Goal: Task Accomplishment & Management: Use online tool/utility

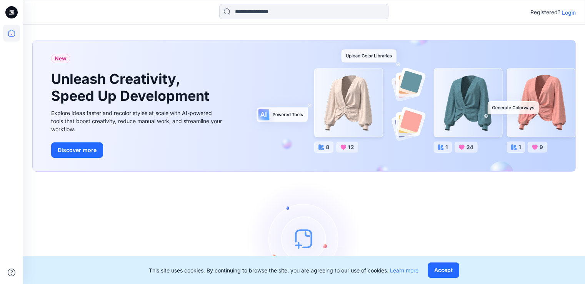
click at [567, 6] on div "Registered? Login" at bounding box center [304, 12] width 562 height 17
click at [565, 10] on p "Login" at bounding box center [569, 12] width 14 height 8
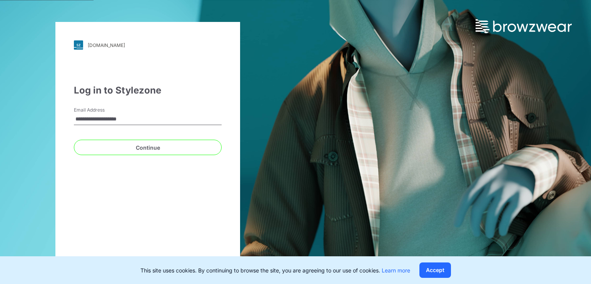
drag, startPoint x: 155, startPoint y: 115, endPoint x: 0, endPoint y: 118, distance: 154.7
click at [0, 118] on div "**********" at bounding box center [148, 142] width 296 height 284
type input "**********"
click at [74, 140] on button "Continue" at bounding box center [148, 147] width 148 height 15
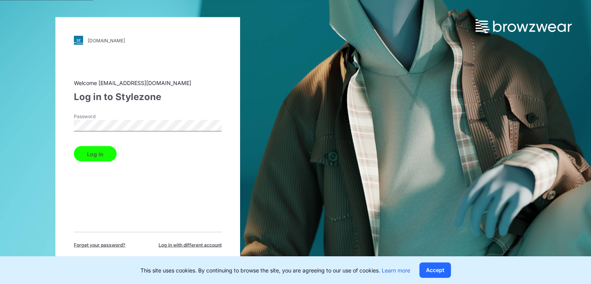
click at [0, 123] on div "walmart.stylezone.com Loading... Welcome jayaniduj@brandix.com Log in to Stylez…" at bounding box center [148, 142] width 296 height 284
click at [74, 146] on button "Log in" at bounding box center [95, 153] width 43 height 15
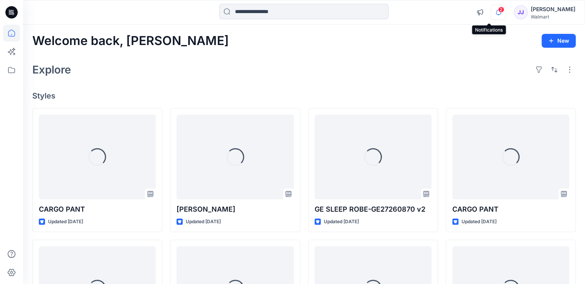
click at [491, 15] on icon "button" at bounding box center [498, 12] width 15 height 15
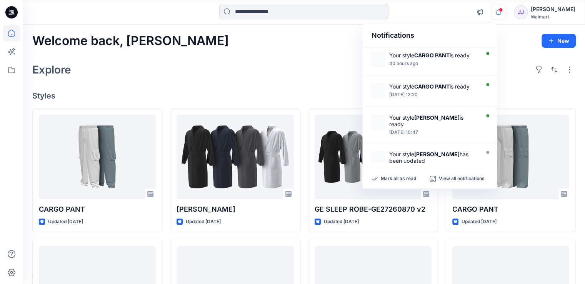
drag, startPoint x: 189, startPoint y: 82, endPoint x: 180, endPoint y: 93, distance: 14.2
click at [189, 82] on div "Welcome back, Jayanidu New Explore Styles CARGO PANT Updated 2 days ago WMUS-HE…" at bounding box center [304, 279] width 562 height 508
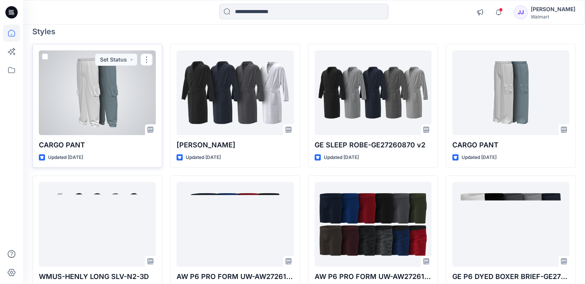
scroll to position [77, 0]
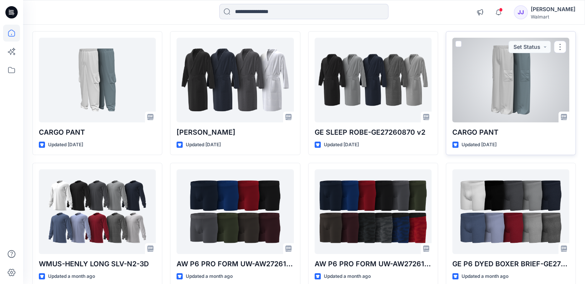
drag, startPoint x: 473, startPoint y: 128, endPoint x: 483, endPoint y: 134, distance: 11.7
click at [483, 134] on p "CARGO PANT" at bounding box center [510, 132] width 117 height 11
click at [482, 133] on p "CARGO PANT" at bounding box center [510, 132] width 117 height 11
click at [482, 128] on p "CARGO PANT" at bounding box center [510, 132] width 117 height 11
click at [493, 82] on div at bounding box center [510, 80] width 117 height 85
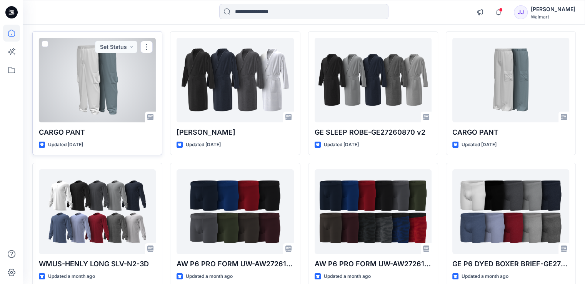
click at [108, 59] on div at bounding box center [97, 80] width 117 height 85
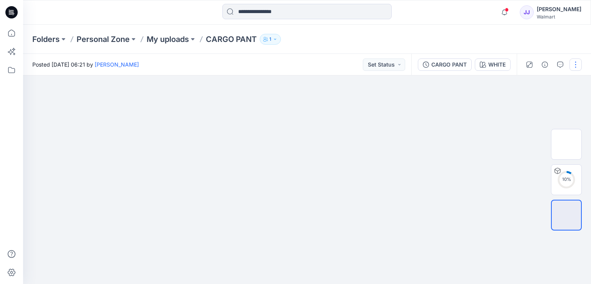
click at [575, 64] on button "button" at bounding box center [575, 64] width 12 height 12
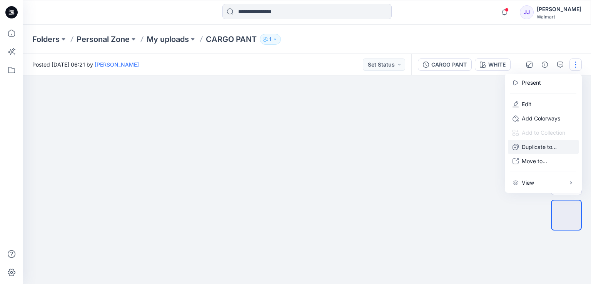
click at [543, 146] on p "Duplicate to..." at bounding box center [539, 147] width 35 height 8
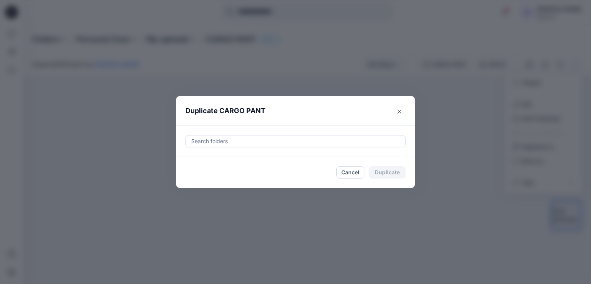
click at [240, 142] on div at bounding box center [295, 141] width 210 height 9
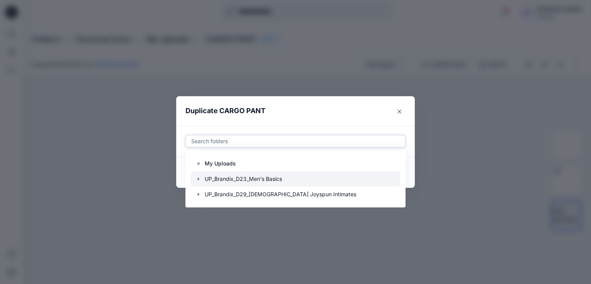
click at [195, 176] on div at bounding box center [295, 178] width 209 height 15
click at [197, 178] on icon "button" at bounding box center [198, 179] width 6 height 6
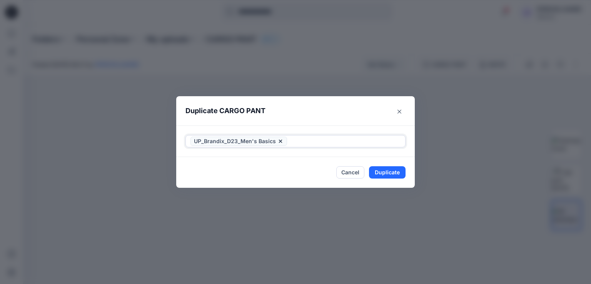
click at [280, 143] on icon at bounding box center [280, 141] width 6 height 6
click at [228, 143] on div at bounding box center [295, 141] width 210 height 9
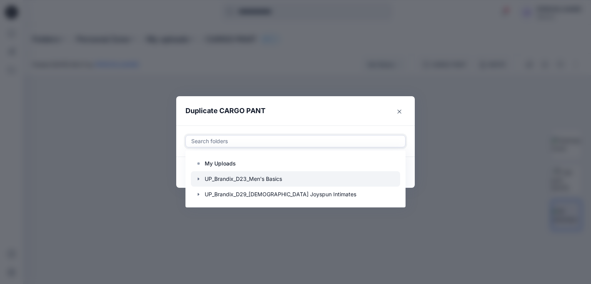
click at [199, 178] on icon "button" at bounding box center [198, 179] width 6 height 6
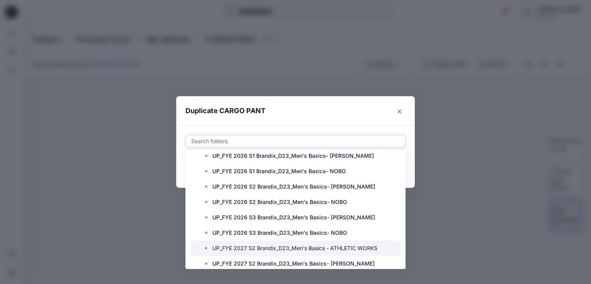
scroll to position [62, 0]
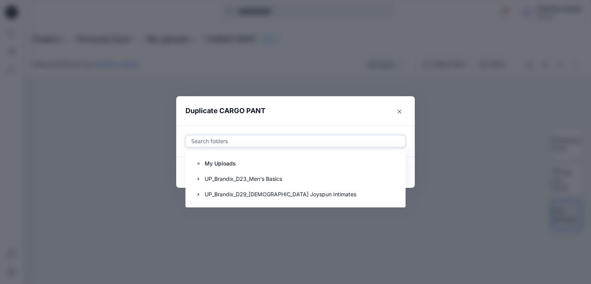
click at [284, 139] on div at bounding box center [295, 141] width 210 height 9
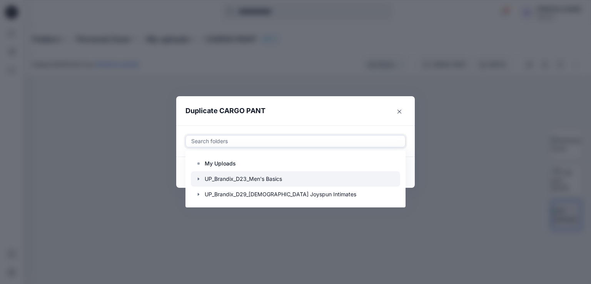
click at [198, 176] on div "UP_Brandix_D23_Men's Basics" at bounding box center [295, 178] width 209 height 15
click at [198, 177] on icon "button" at bounding box center [198, 179] width 6 height 6
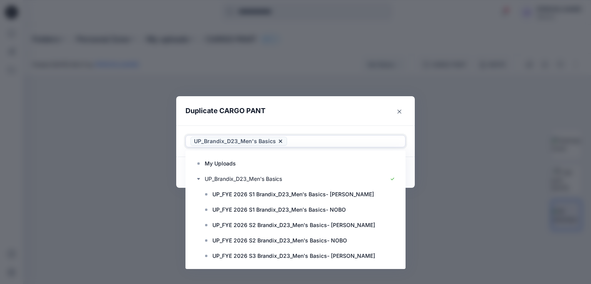
click at [289, 139] on input "text" at bounding box center [290, 141] width 2 height 9
click at [279, 138] on icon at bounding box center [280, 141] width 6 height 6
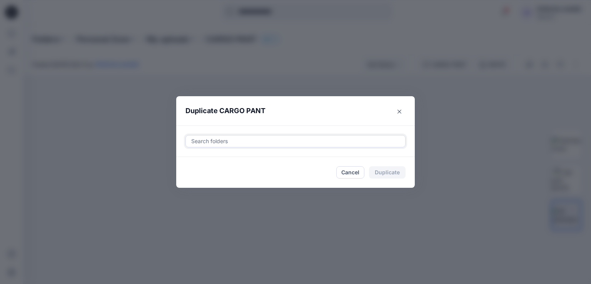
click at [220, 140] on div at bounding box center [295, 141] width 210 height 9
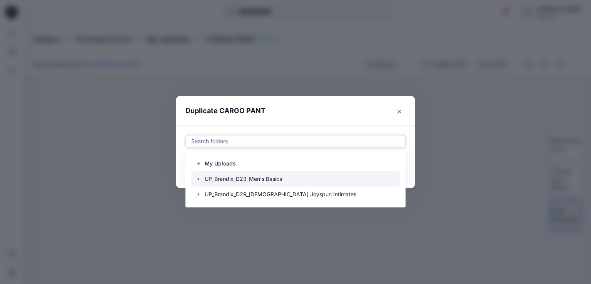
click at [199, 179] on icon "button" at bounding box center [199, 178] width 2 height 3
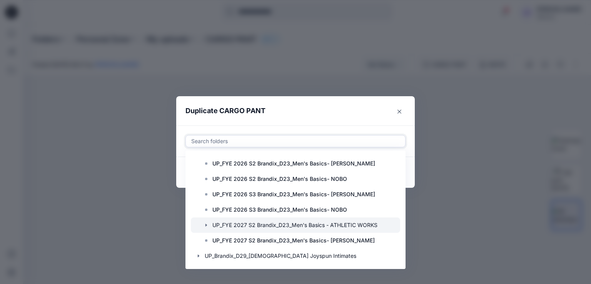
click at [289, 224] on div at bounding box center [295, 224] width 209 height 15
click at [206, 224] on icon "button" at bounding box center [206, 225] width 2 height 3
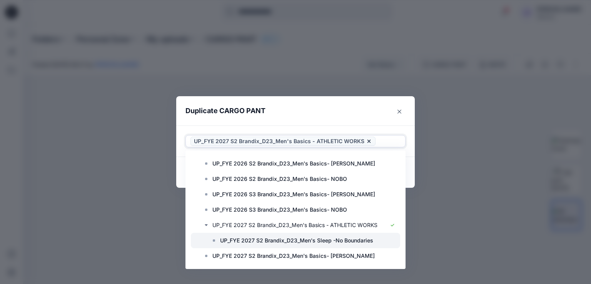
click at [252, 242] on p "UP_FYE 2027 S2 Brandix_D23_Men's Sleep -No Boundaries" at bounding box center [296, 240] width 153 height 9
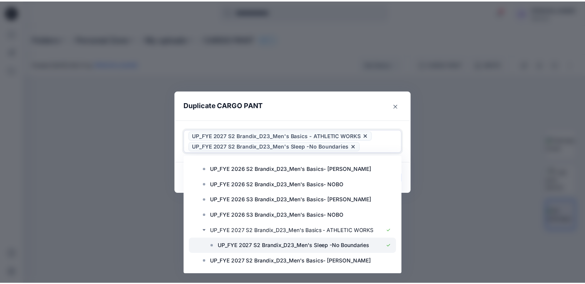
scroll to position [77, 0]
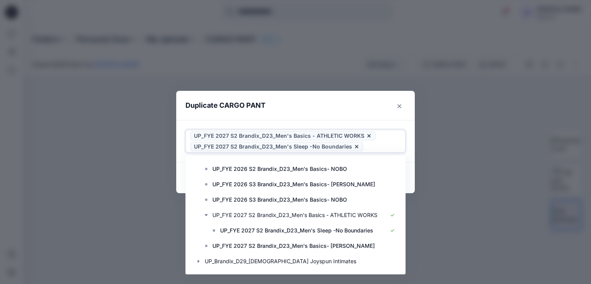
click at [411, 162] on footer "Cancel Duplicate" at bounding box center [295, 177] width 239 height 31
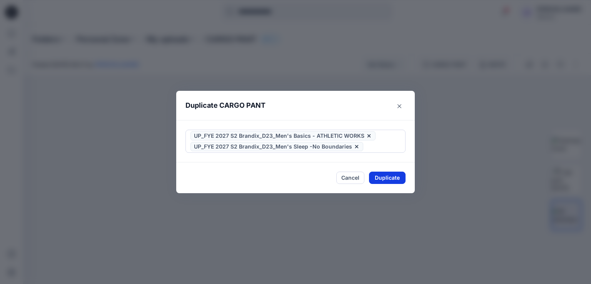
click at [387, 175] on button "Duplicate" at bounding box center [387, 178] width 37 height 12
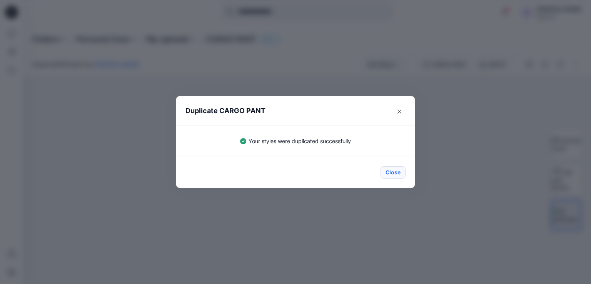
click at [397, 173] on button "Close" at bounding box center [393, 172] width 25 height 12
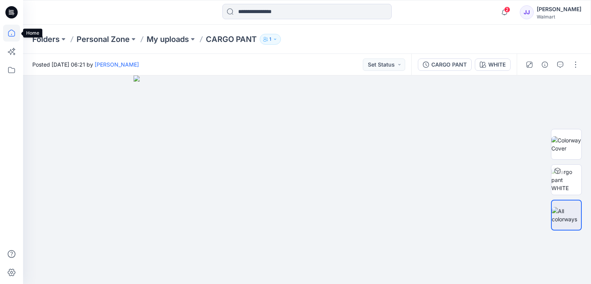
click at [12, 30] on icon at bounding box center [11, 33] width 17 height 17
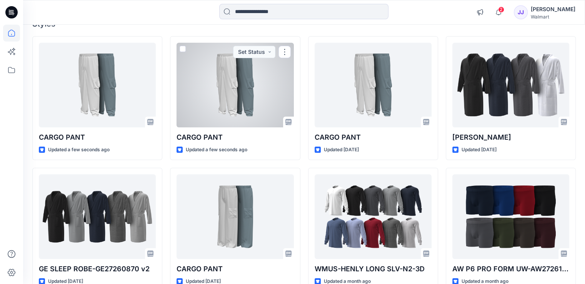
scroll to position [77, 0]
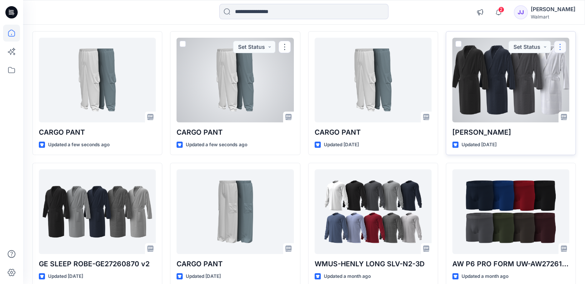
click at [559, 44] on button "button" at bounding box center [560, 47] width 12 height 12
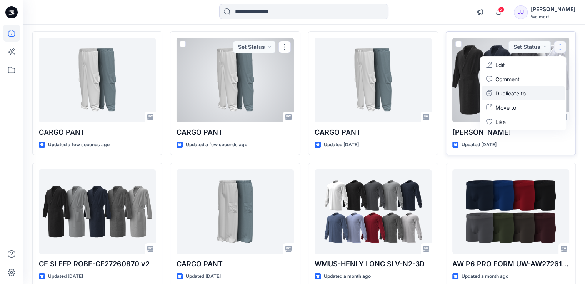
click at [513, 96] on p "Duplicate to..." at bounding box center [513, 93] width 35 height 8
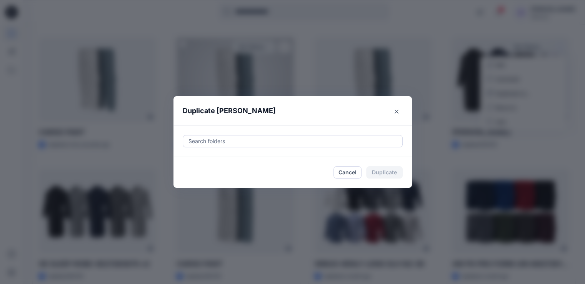
click at [321, 144] on div at bounding box center [293, 141] width 210 height 9
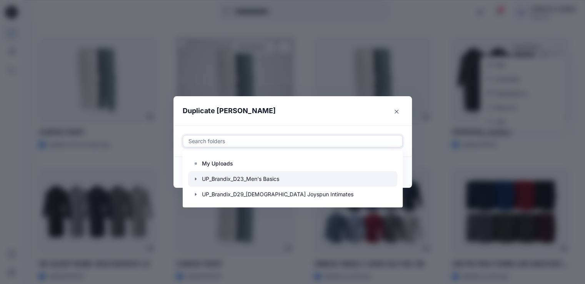
click at [197, 179] on icon "button" at bounding box center [196, 179] width 6 height 6
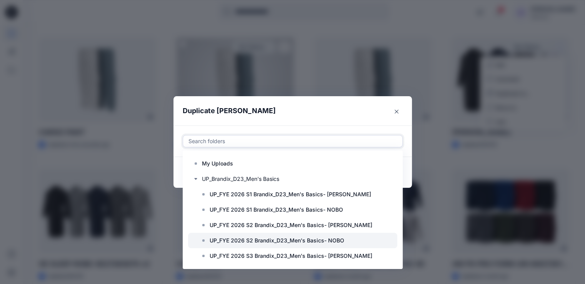
scroll to position [62, 0]
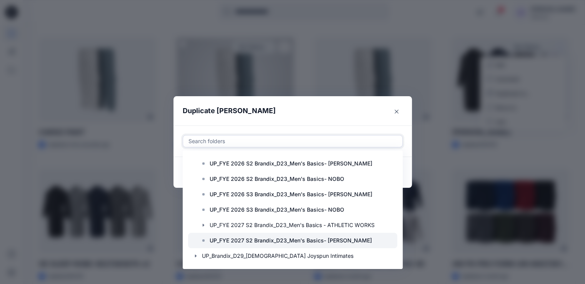
click at [267, 236] on p "UP_FYE 2027 S2 Brandix_D23_Men's Basics- GEORGE" at bounding box center [291, 240] width 162 height 9
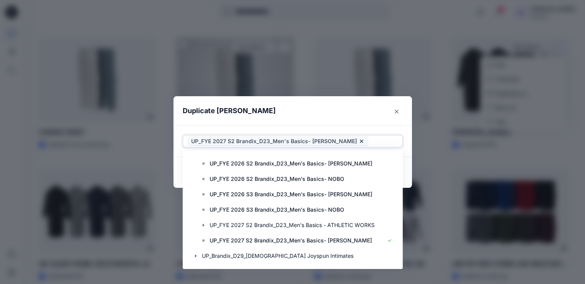
click at [372, 111] on header "Duplicate TERRY ROBE" at bounding box center [285, 110] width 223 height 29
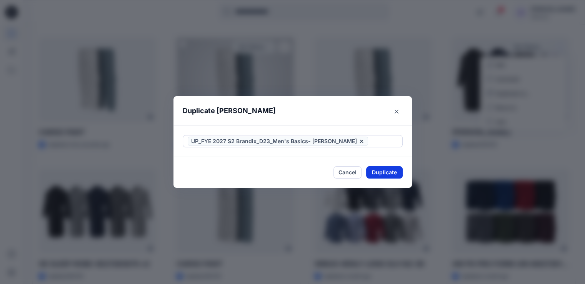
click at [381, 172] on button "Duplicate" at bounding box center [384, 172] width 37 height 12
